Goal: Browse casually: Explore the website without a specific task or goal

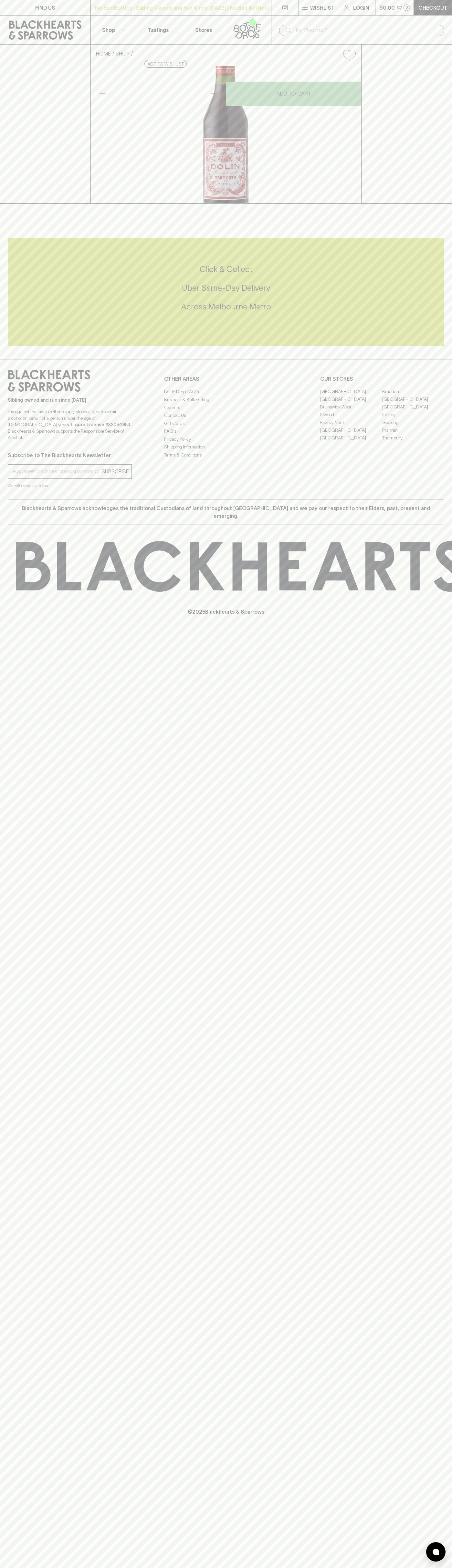
click at [310, 25] on div "​" at bounding box center [361, 30] width 165 height 12
click at [439, 217] on div at bounding box center [226, 210] width 452 height 13
click at [415, 1567] on html "FIND US | No Bad Bottles | Sibling Owned and Run Since 2006 | No Bad Bottles | …" at bounding box center [226, 784] width 452 height 1568
click at [26, 1120] on div "FIND US | No Bad Bottles | Sibling Owned and Run Since 2006 | No Bad Bottles | …" at bounding box center [226, 784] width 452 height 1568
